Goal: Check status

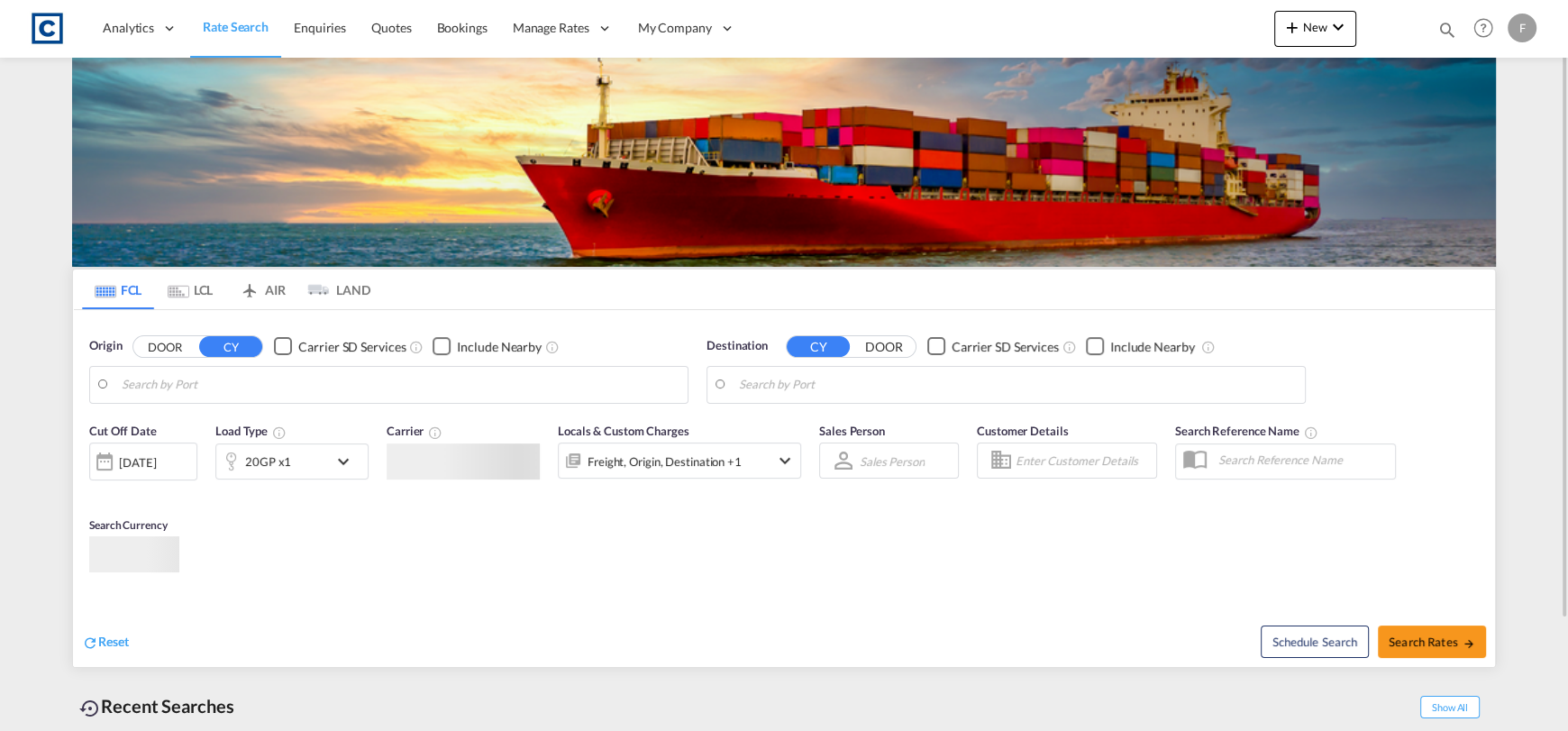
click at [1439, 33] on md-icon "icon-magnify" at bounding box center [1448, 30] width 20 height 20
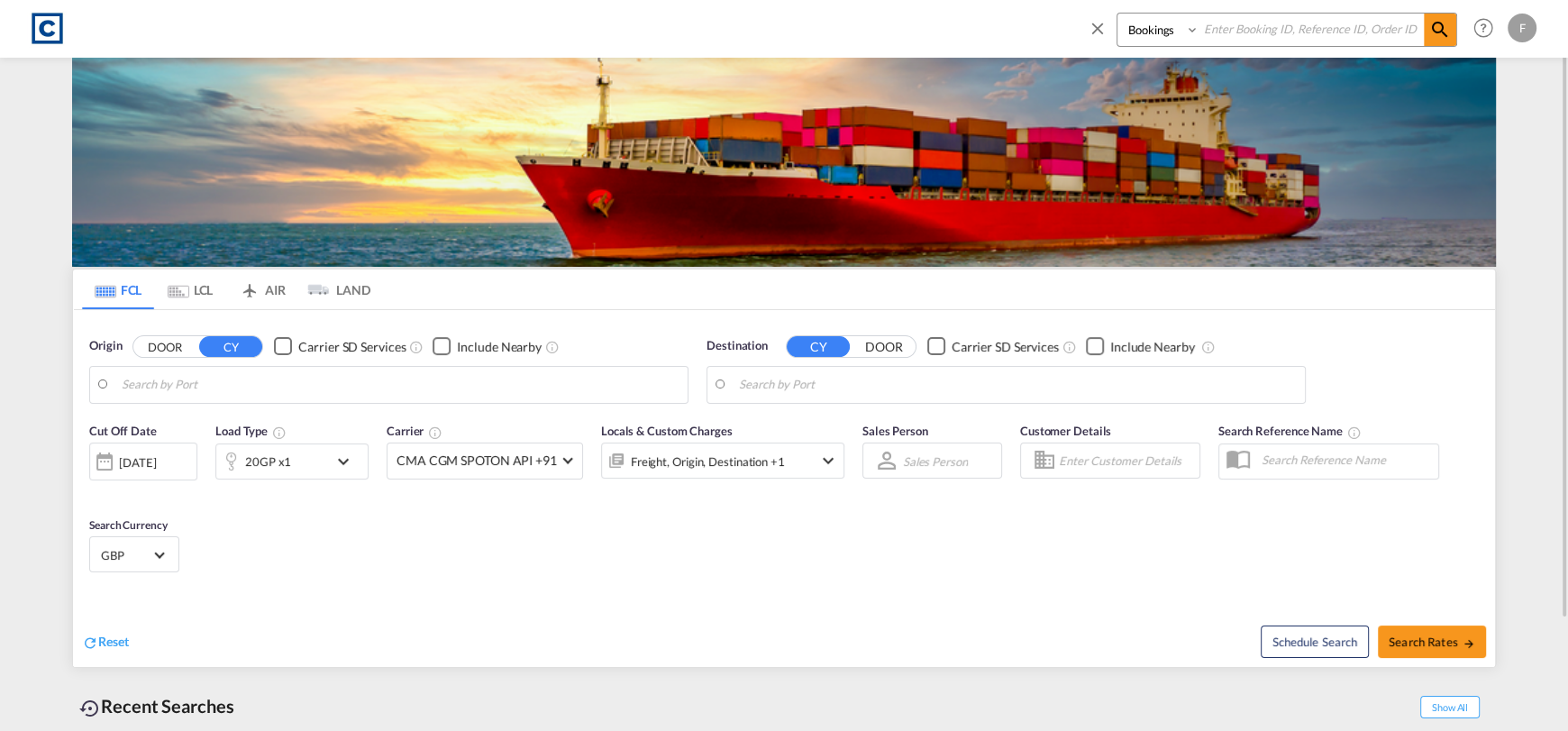
click at [1349, 35] on input at bounding box center [1311, 30] width 224 height 32
paste input "CAD000009110"
type input "CAD000009110"
type input "GB-PR6, Chorley"
type input "Haiphong, VNHPH"
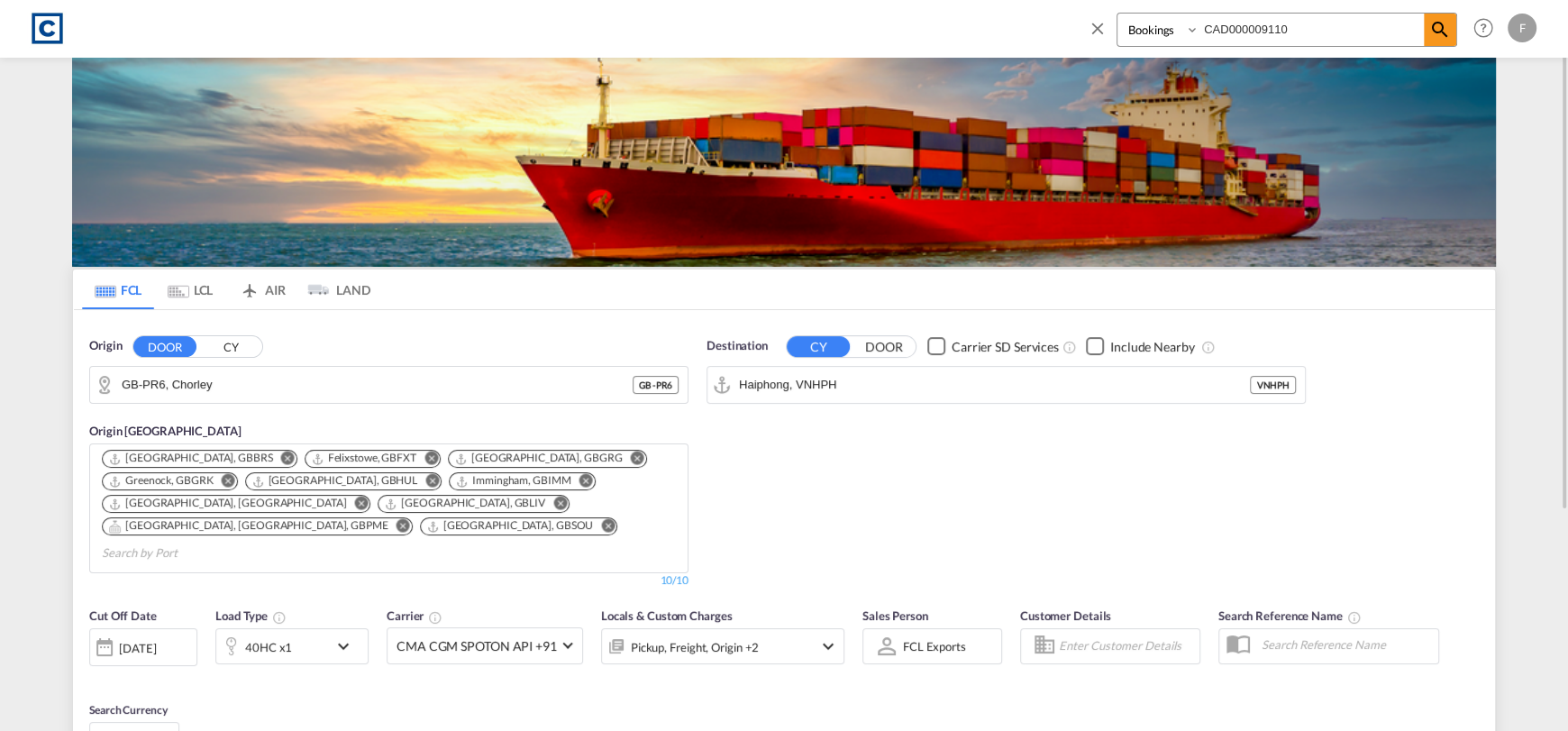
click at [1151, 36] on select "Bookings Quotes Enquiries" at bounding box center [1161, 30] width 86 height 33
select select "Quotes"
click at [1118, 14] on select "Bookings Quotes Enquiries" at bounding box center [1161, 30] width 86 height 33
click at [1454, 18] on span at bounding box center [1441, 30] width 33 height 33
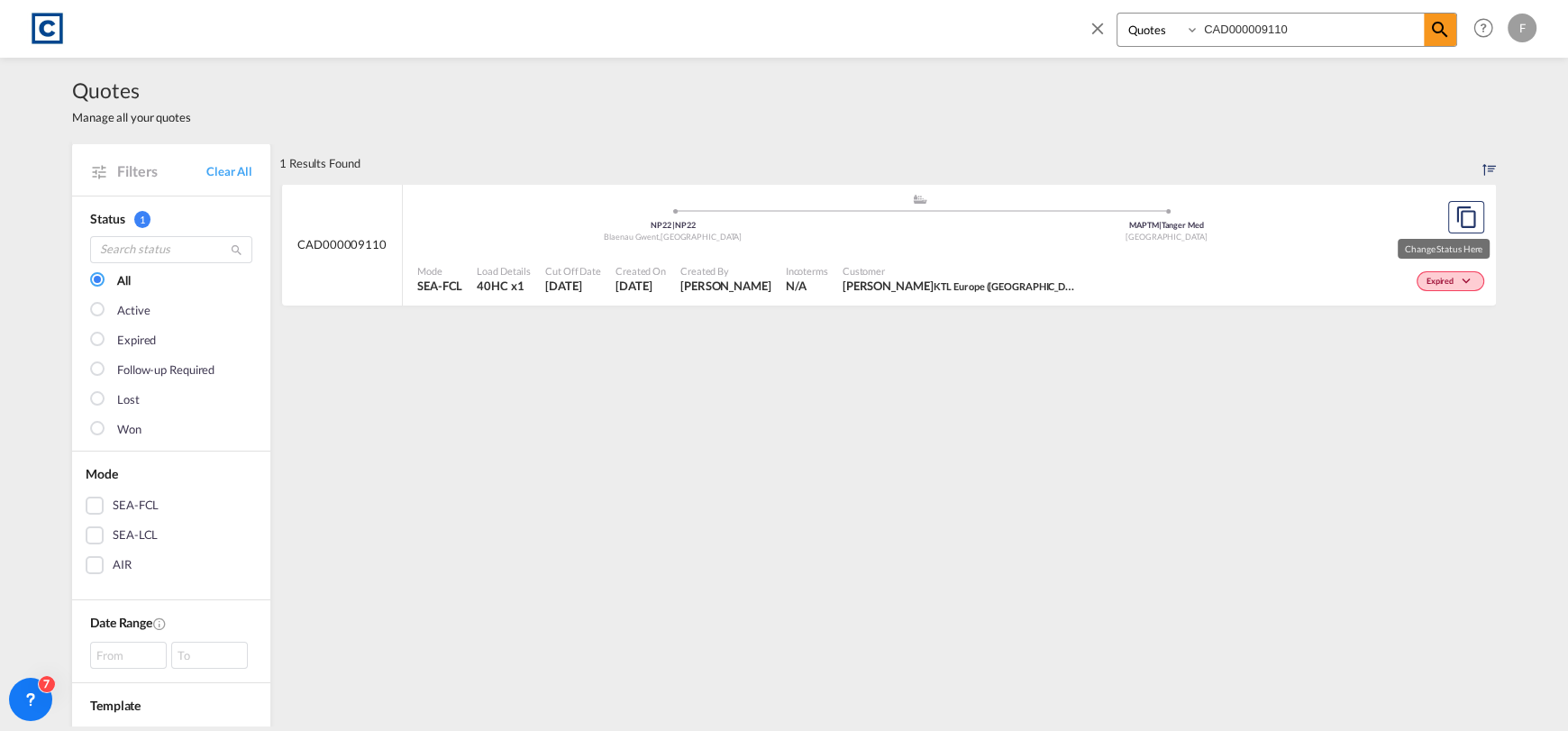
click at [1431, 287] on span "Expired" at bounding box center [1443, 282] width 32 height 13
click at [1412, 337] on span "Won" at bounding box center [1410, 335] width 46 height 20
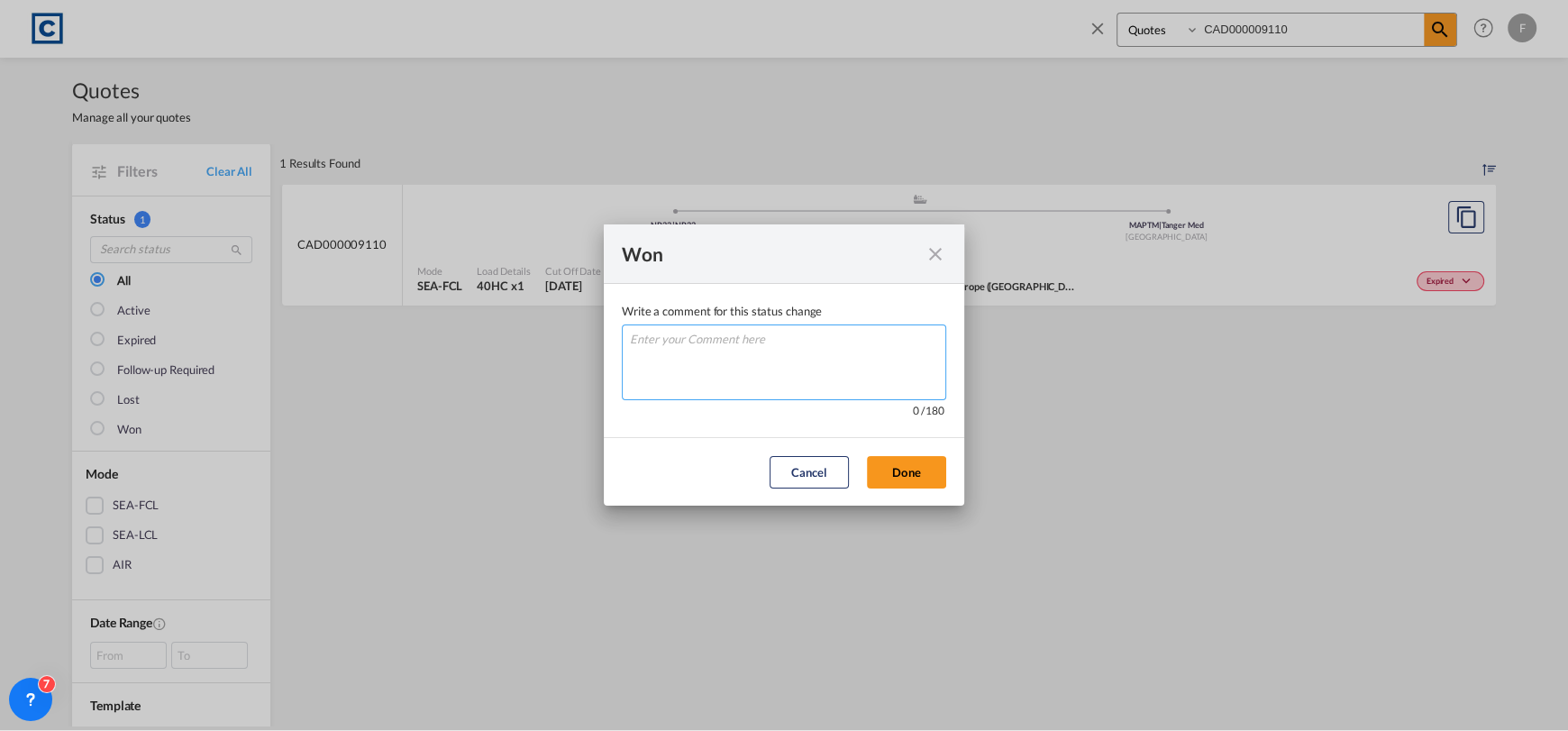
click at [835, 386] on textarea "Write a comment ..." at bounding box center [784, 363] width 325 height 76
type textarea "W"
click at [925, 471] on button "Done" at bounding box center [907, 472] width 80 height 33
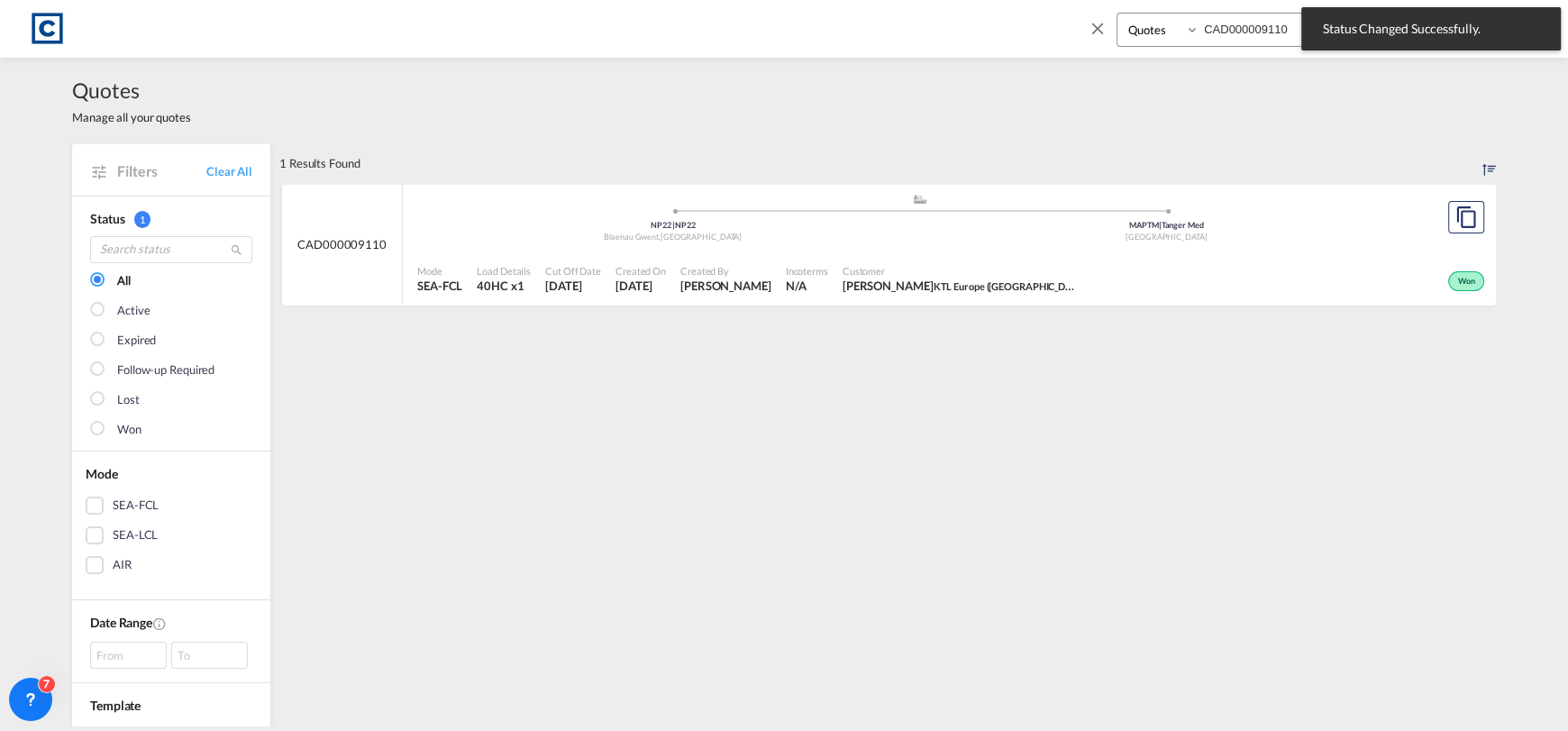
click at [1112, 298] on div "Won" at bounding box center [1286, 279] width 405 height 45
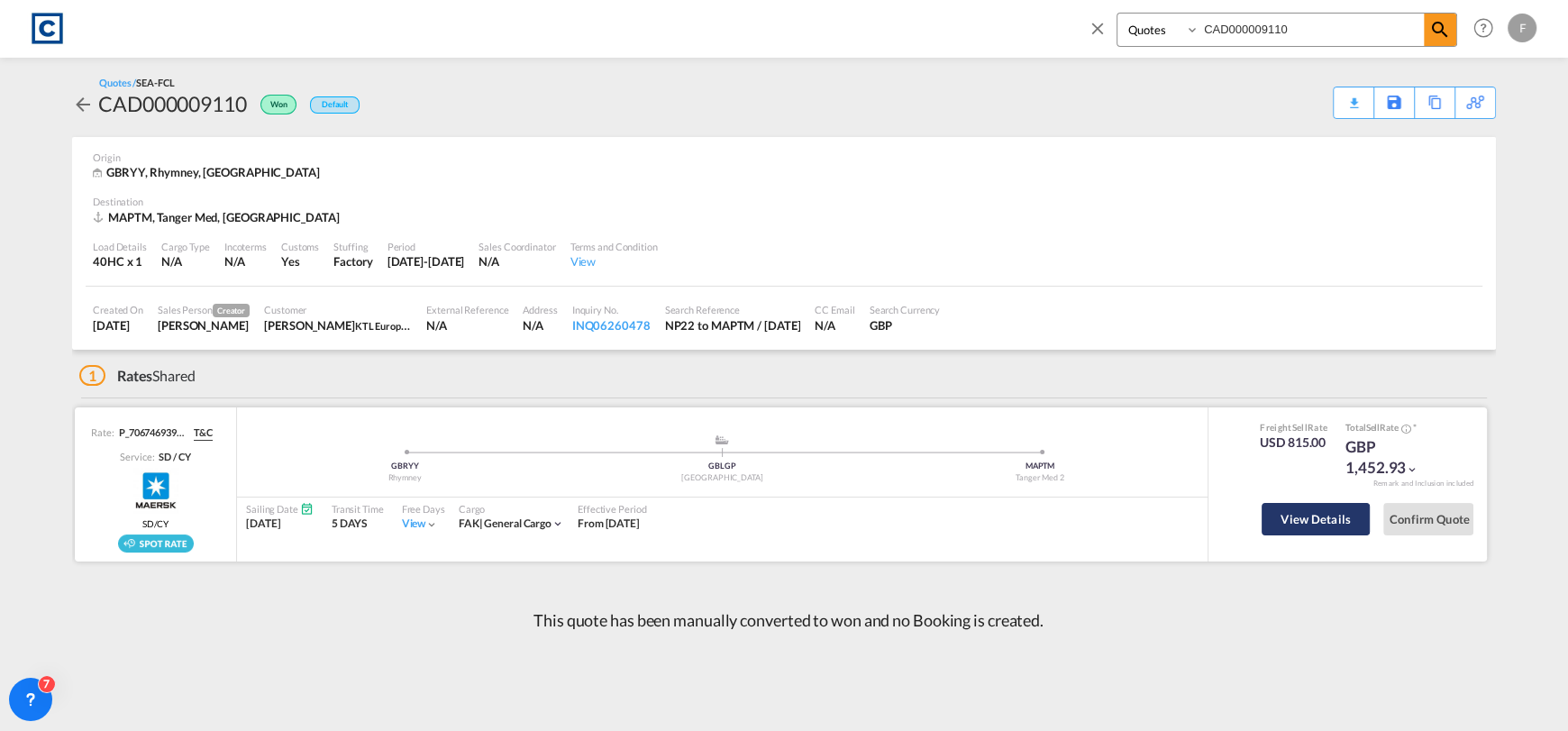
click at [1328, 529] on button "View Details" at bounding box center [1316, 519] width 109 height 33
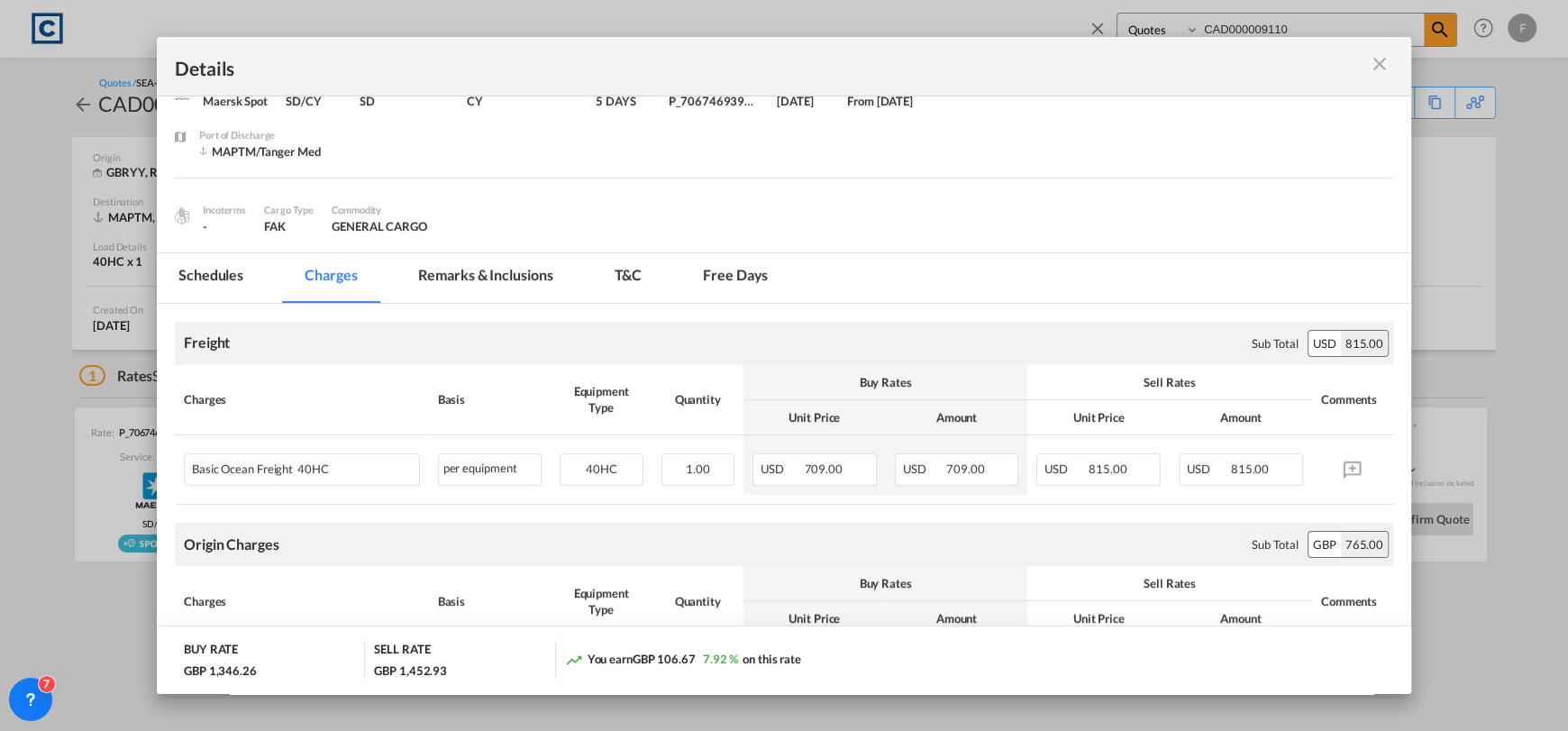
scroll to position [90, 0]
